Goal: Transaction & Acquisition: Register for event/course

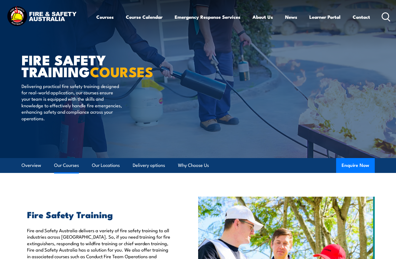
scroll to position [732, 0]
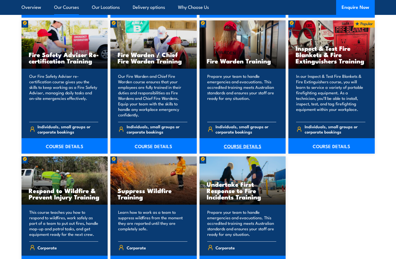
click at [246, 146] on link "COURSE DETAILS" at bounding box center [243, 145] width 86 height 15
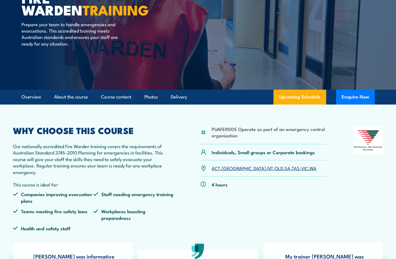
scroll to position [28, 0]
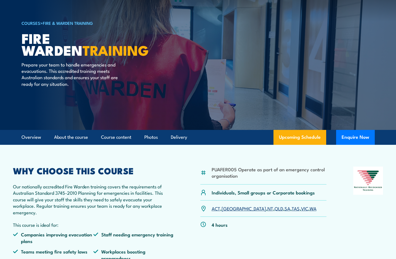
click at [301, 210] on link "VIC" at bounding box center [304, 208] width 7 height 7
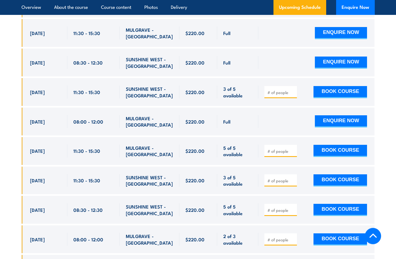
scroll to position [1196, 0]
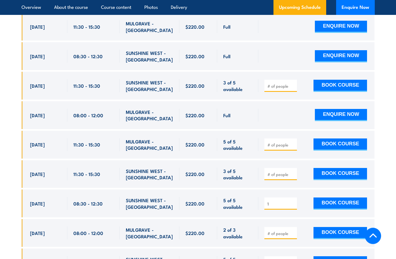
type input "1"
click at [292, 201] on input "1" at bounding box center [282, 204] width 28 height 6
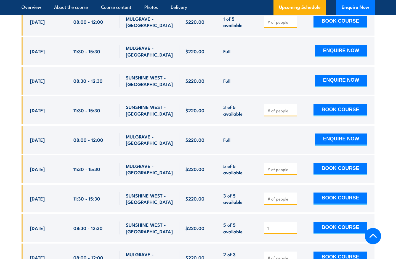
scroll to position [1168, 0]
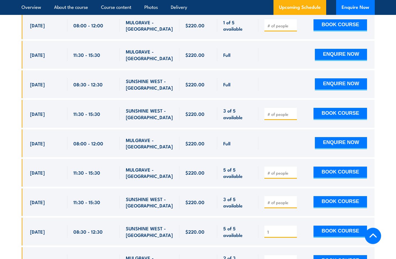
click at [293, 229] on input "1" at bounding box center [282, 232] width 28 height 6
drag, startPoint x: 282, startPoint y: 224, endPoint x: 264, endPoint y: 223, distance: 18.2
click at [268, 229] on input "1" at bounding box center [282, 232] width 28 height 6
click at [273, 112] on input "number" at bounding box center [282, 115] width 28 height 6
type input "1"
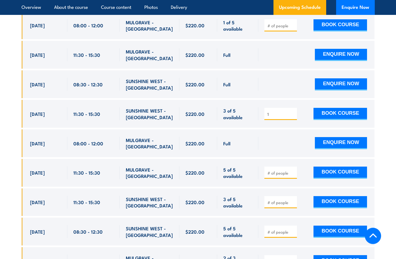
click at [272, 86] on div at bounding box center [316, 84] width 116 height 28
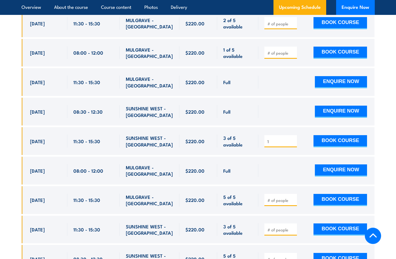
scroll to position [1140, 0]
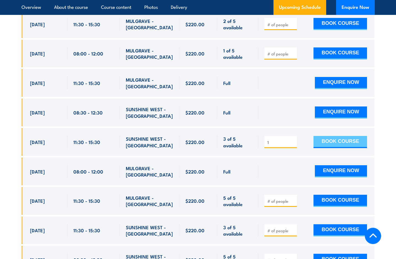
click at [331, 136] on button "BOOK COURSE" at bounding box center [341, 142] width 54 height 12
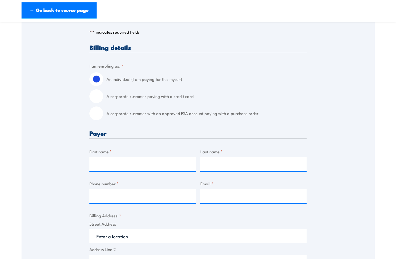
scroll to position [113, 0]
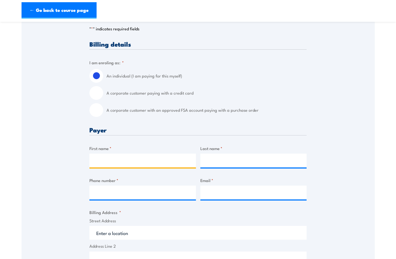
click at [94, 160] on input "First name *" at bounding box center [142, 161] width 107 height 14
type input "[PERSON_NAME]"
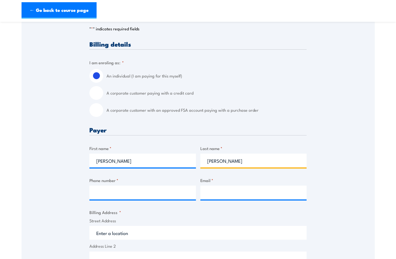
type input "HATZOPOULOS"
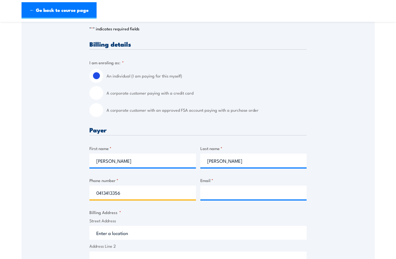
type input "0413413356"
type input "D"
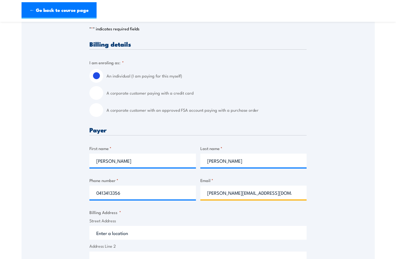
type input "daniel@tls.net.au"
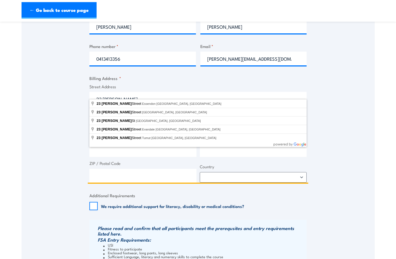
scroll to position [254, 0]
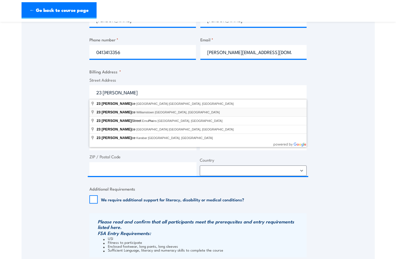
type input "23 Russell Place, Williamstown VIC, Australia"
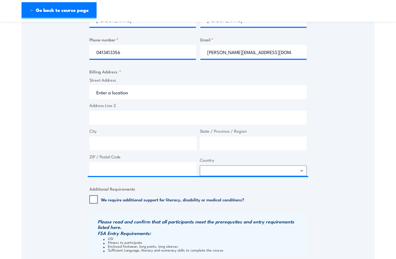
type input "23 Russell Pl"
type input "Williamstown"
type input "Victoria"
type input "3016"
select select "Australia"
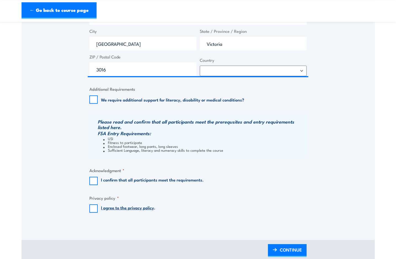
scroll to position [366, 0]
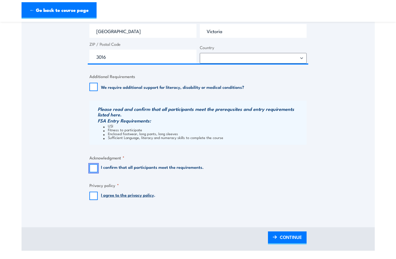
click at [93, 167] on input "I confirm that all participants meet the requirements." at bounding box center [93, 168] width 8 height 8
checkbox input "true"
click at [93, 198] on input "I agree to the privacy policy ." at bounding box center [93, 196] width 8 height 8
checkbox input "true"
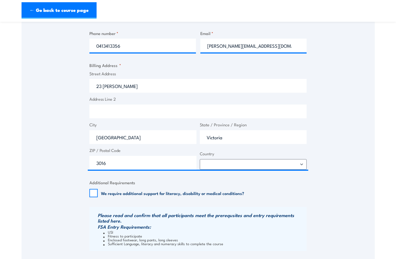
scroll to position [423, 0]
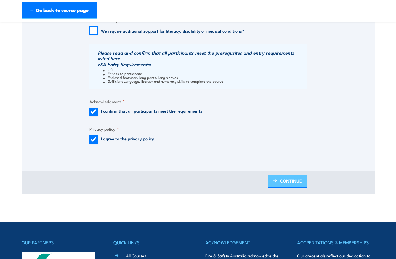
click at [281, 182] on span "CONTINUE" at bounding box center [291, 181] width 22 height 15
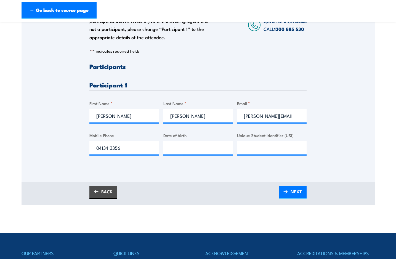
scroll to position [113, 0]
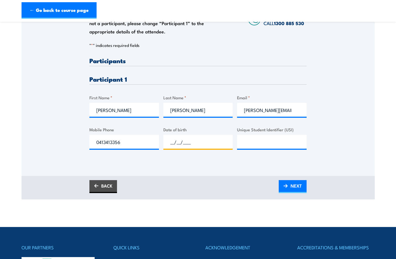
click at [184, 140] on input "__/__/____" at bounding box center [198, 142] width 70 height 14
type input "[DATE]"
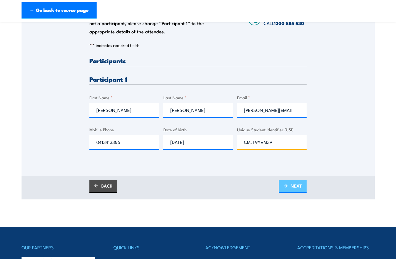
type input "CMJT9YVM39"
click at [298, 181] on span "NEXT" at bounding box center [296, 186] width 11 height 15
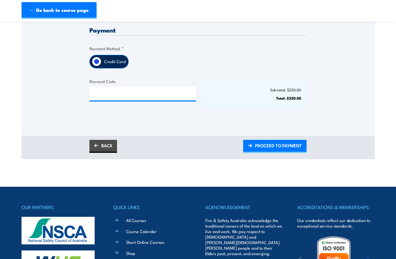
scroll to position [141, 0]
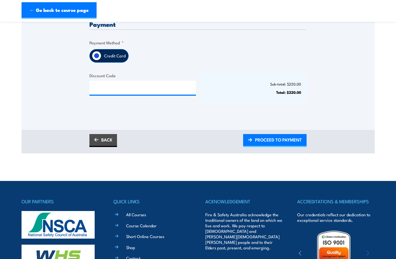
click at [113, 57] on label "Credit Card" at bounding box center [114, 55] width 27 height 13
click at [101, 57] on input "Credit Card" at bounding box center [96, 55] width 9 height 9
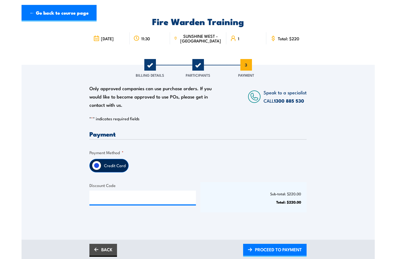
scroll to position [113, 0]
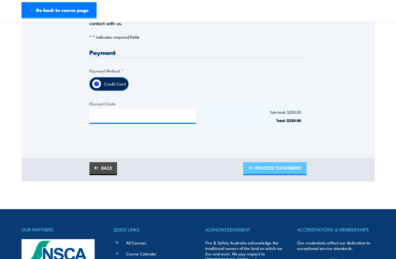
click at [283, 170] on span "PROCEED TO PAYMENT" at bounding box center [278, 168] width 47 height 15
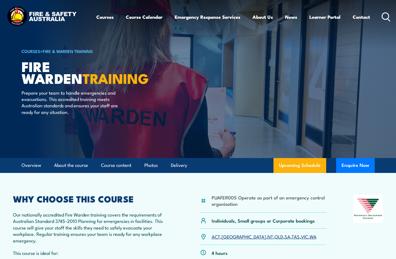
scroll to position [1140, 0]
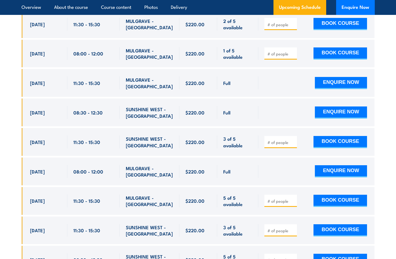
click at [276, 140] on input "number" at bounding box center [282, 143] width 28 height 6
type input "1"
click at [339, 136] on button "BOOK COURSE" at bounding box center [341, 142] width 54 height 12
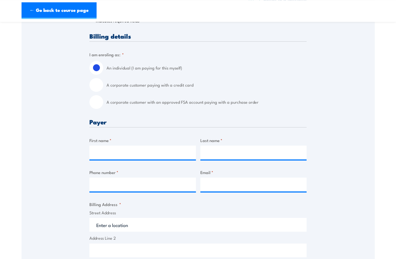
scroll to position [141, 0]
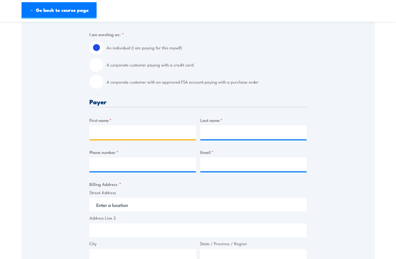
click at [107, 134] on input "First name *" at bounding box center [142, 133] width 107 height 14
type input "[PERSON_NAME]"
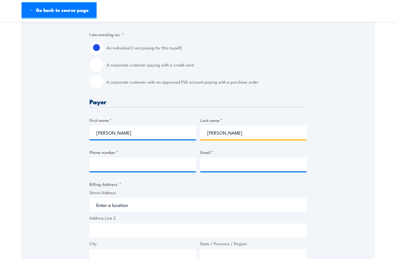
type input "[PERSON_NAME]"
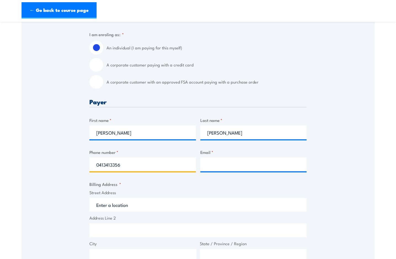
type input "0413413356"
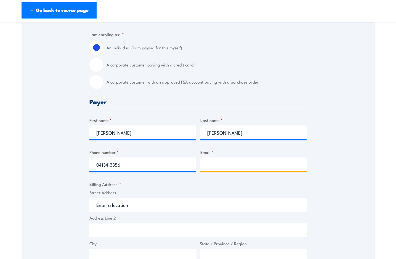
click at [218, 165] on input "Email *" at bounding box center [253, 165] width 107 height 14
type input "daniel@tls.net.au"
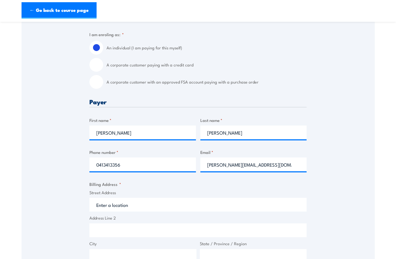
click at [121, 205] on input "Street Address" at bounding box center [197, 205] width 217 height 14
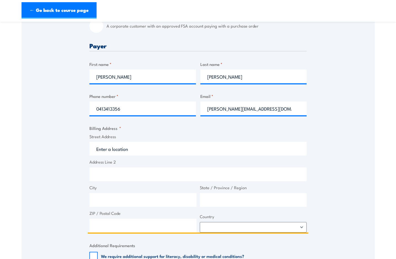
scroll to position [254, 0]
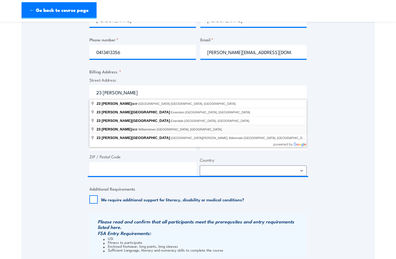
type input "23 Russell Place, Williamstown VIC, Australia"
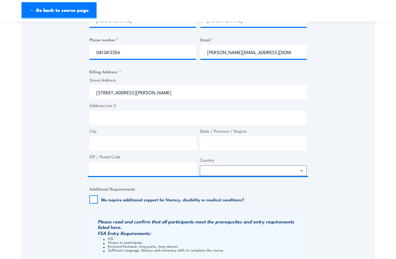
type input "23 Russell Pl"
type input "Williamstown"
type input "Victoria"
type input "3016"
select select "Australia"
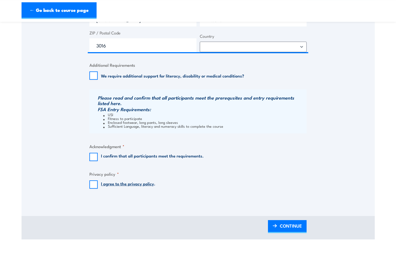
scroll to position [394, 0]
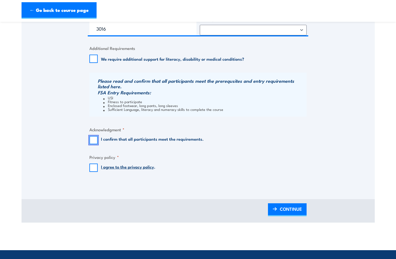
drag, startPoint x: 94, startPoint y: 141, endPoint x: 93, endPoint y: 155, distance: 13.6
click at [94, 142] on input "I confirm that all participants meet the requirements." at bounding box center [93, 140] width 8 height 8
checkbox input "true"
click at [93, 168] on input "I agree to the privacy policy ." at bounding box center [93, 168] width 8 height 8
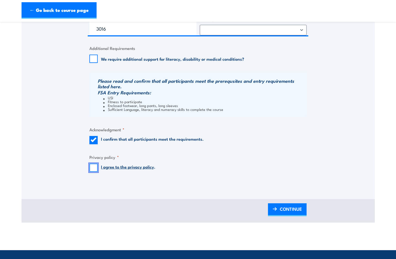
checkbox input "true"
click at [293, 209] on span "CONTINUE" at bounding box center [291, 209] width 22 height 15
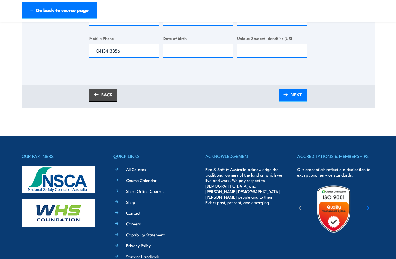
scroll to position [59, 0]
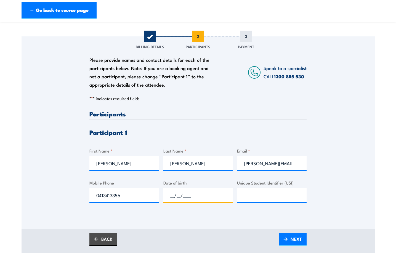
click at [183, 196] on input "__/__/____" at bounding box center [198, 195] width 70 height 14
type input "22/09/1999"
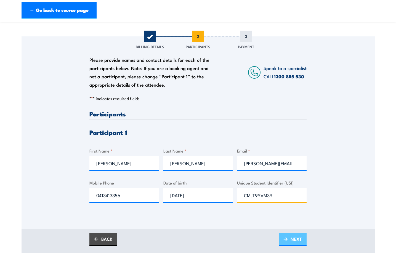
type input "CMJT9YVM39"
click at [299, 239] on span "NEXT" at bounding box center [296, 239] width 11 height 15
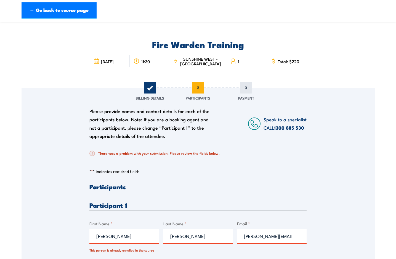
scroll to position [0, 0]
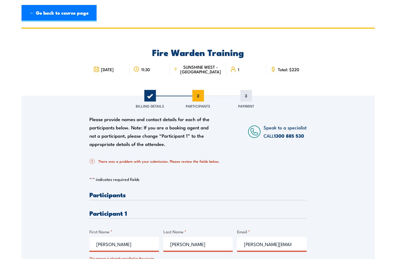
click at [244, 97] on span "3" at bounding box center [247, 96] width 12 height 12
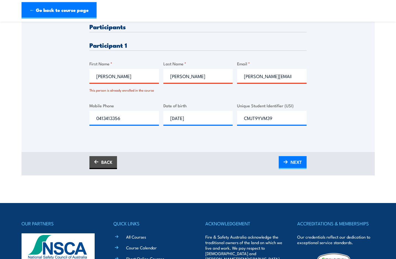
scroll to position [169, 0]
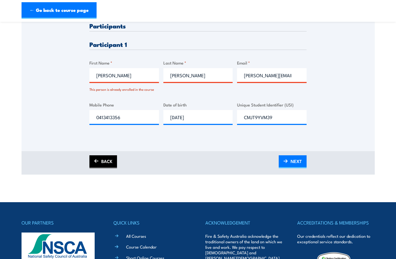
click at [110, 160] on link "BACK" at bounding box center [103, 161] width 28 height 13
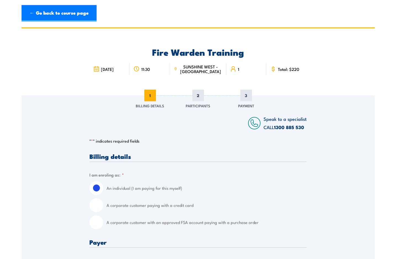
scroll to position [0, 0]
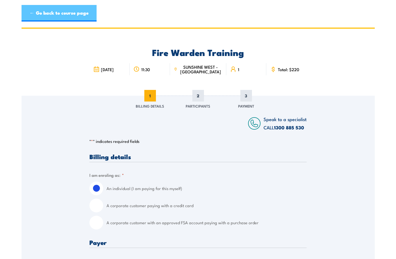
click at [83, 14] on link "← Go back to course page" at bounding box center [59, 13] width 75 height 17
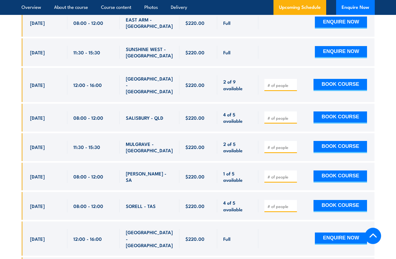
scroll to position [971, 0]
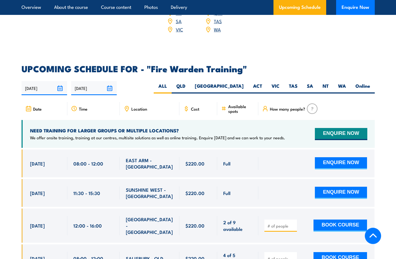
click at [196, 107] on span "Cost" at bounding box center [195, 109] width 8 height 5
click at [231, 104] on span "Available spots" at bounding box center [241, 108] width 26 height 9
click at [276, 107] on span "How many people?" at bounding box center [287, 109] width 35 height 5
click at [273, 83] on label "VIC" at bounding box center [275, 88] width 17 height 11
click at [280, 83] on input "VIC" at bounding box center [282, 85] width 4 height 4
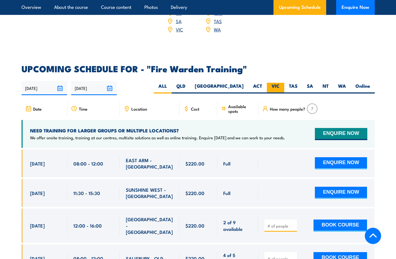
radio input "true"
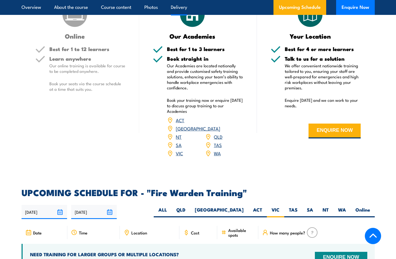
scroll to position [774, 0]
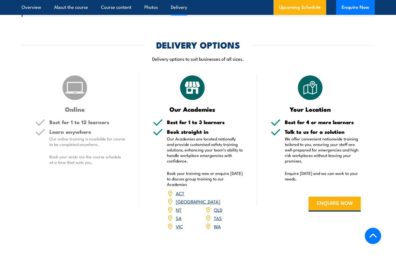
click at [179, 223] on link "VIC" at bounding box center [179, 226] width 7 height 7
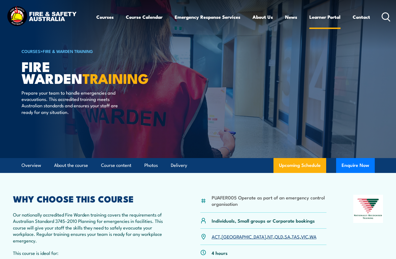
click at [320, 14] on link "Learner Portal" at bounding box center [325, 17] width 31 height 15
